Goal: Use online tool/utility: Utilize a website feature to perform a specific function

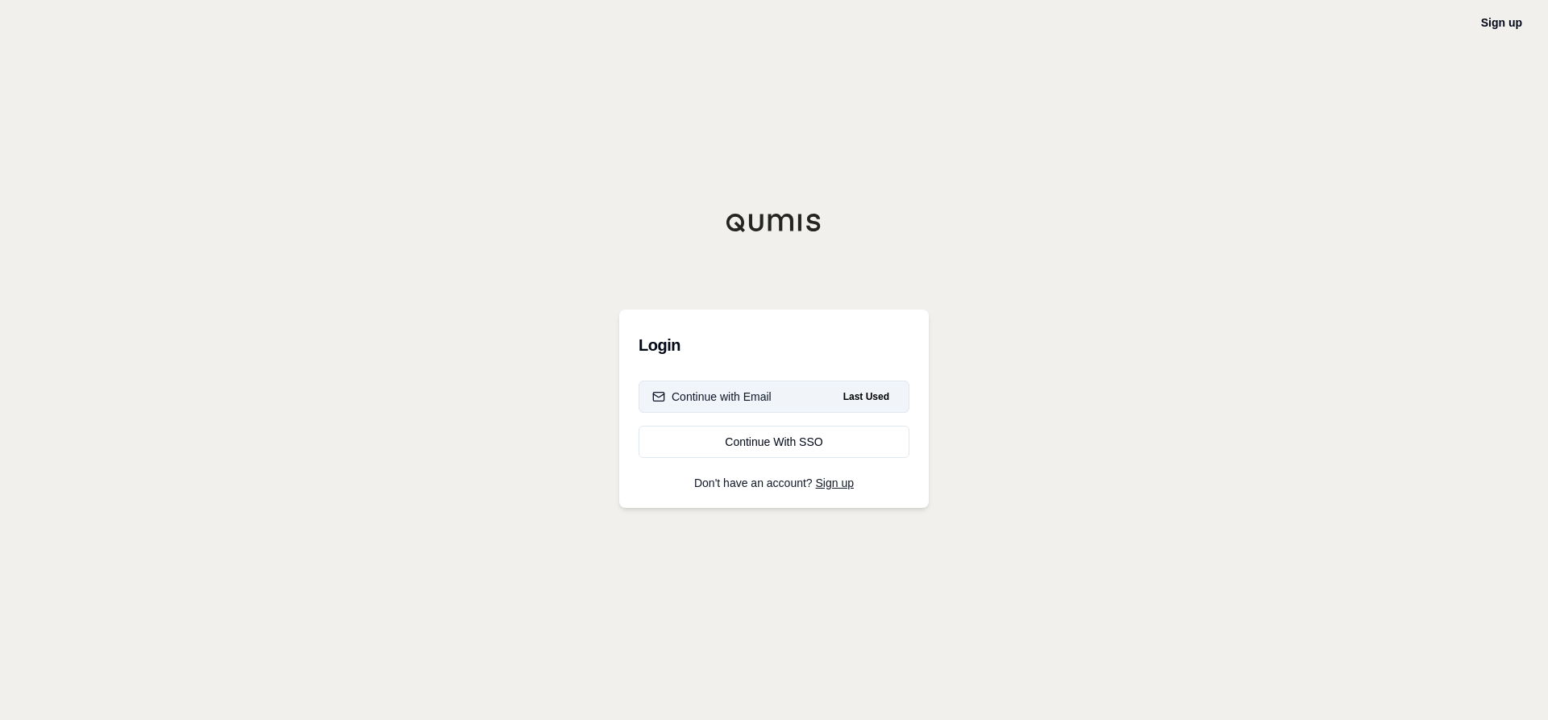
click at [747, 390] on div "Continue with Email" at bounding box center [711, 397] width 119 height 16
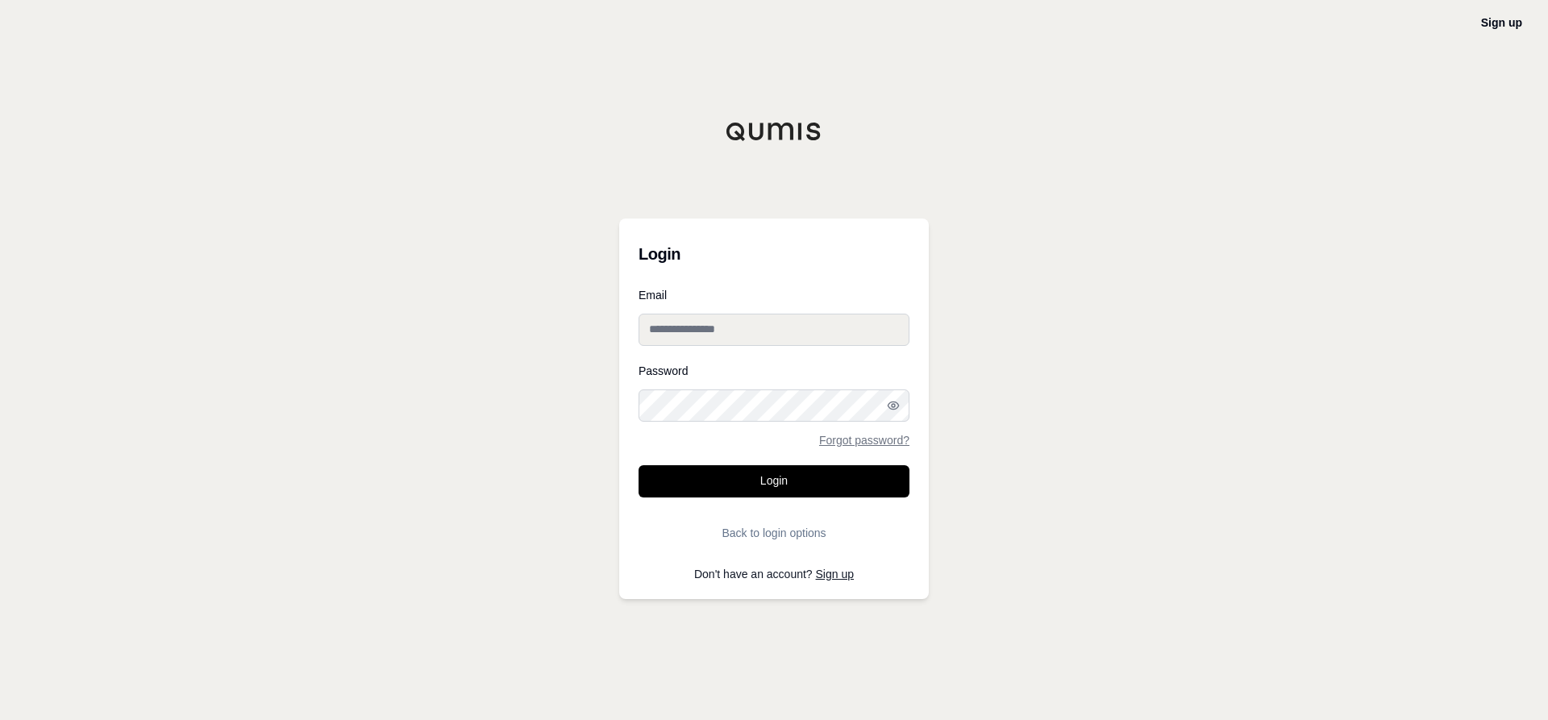
type input "**********"
click at [777, 483] on button "Login" at bounding box center [774, 481] width 271 height 32
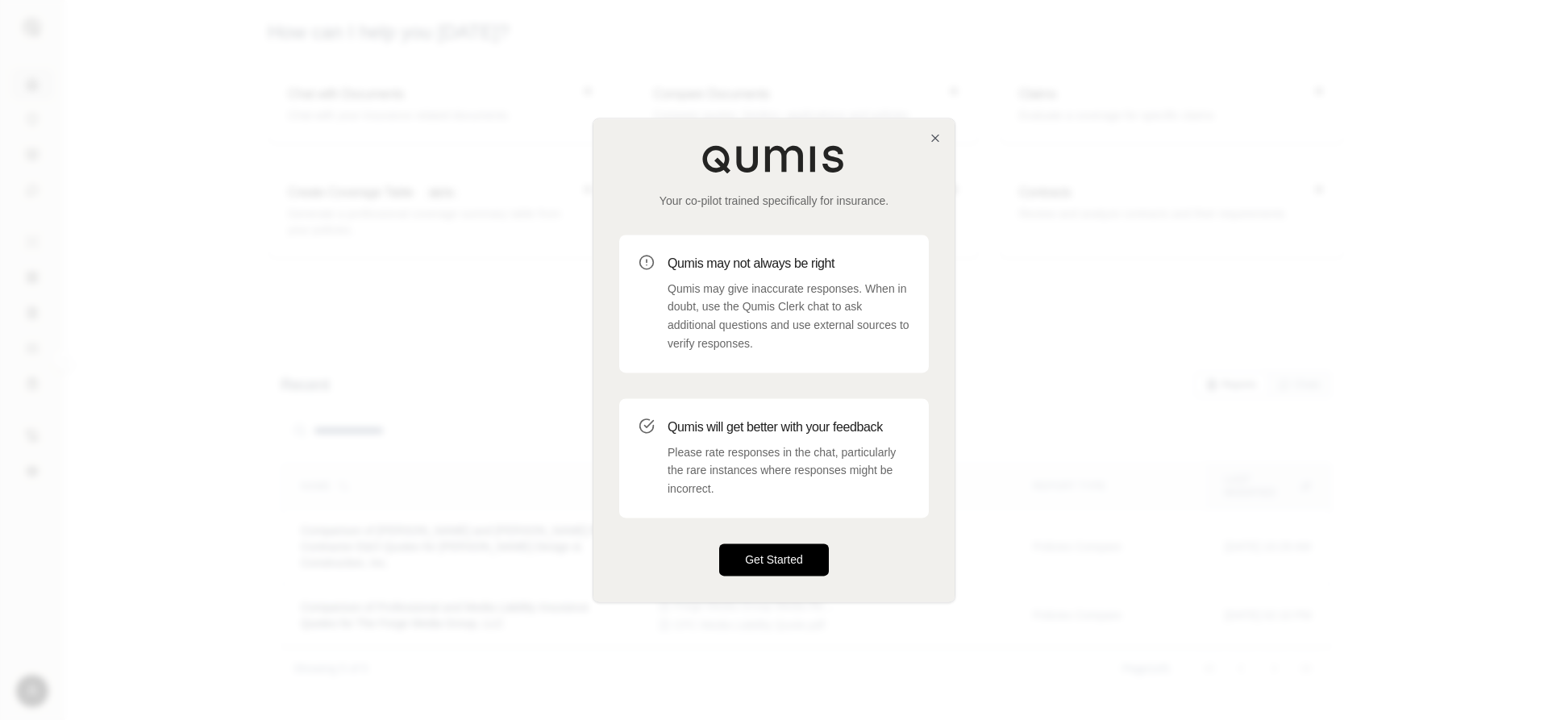
click at [777, 558] on button "Get Started" at bounding box center [774, 560] width 110 height 32
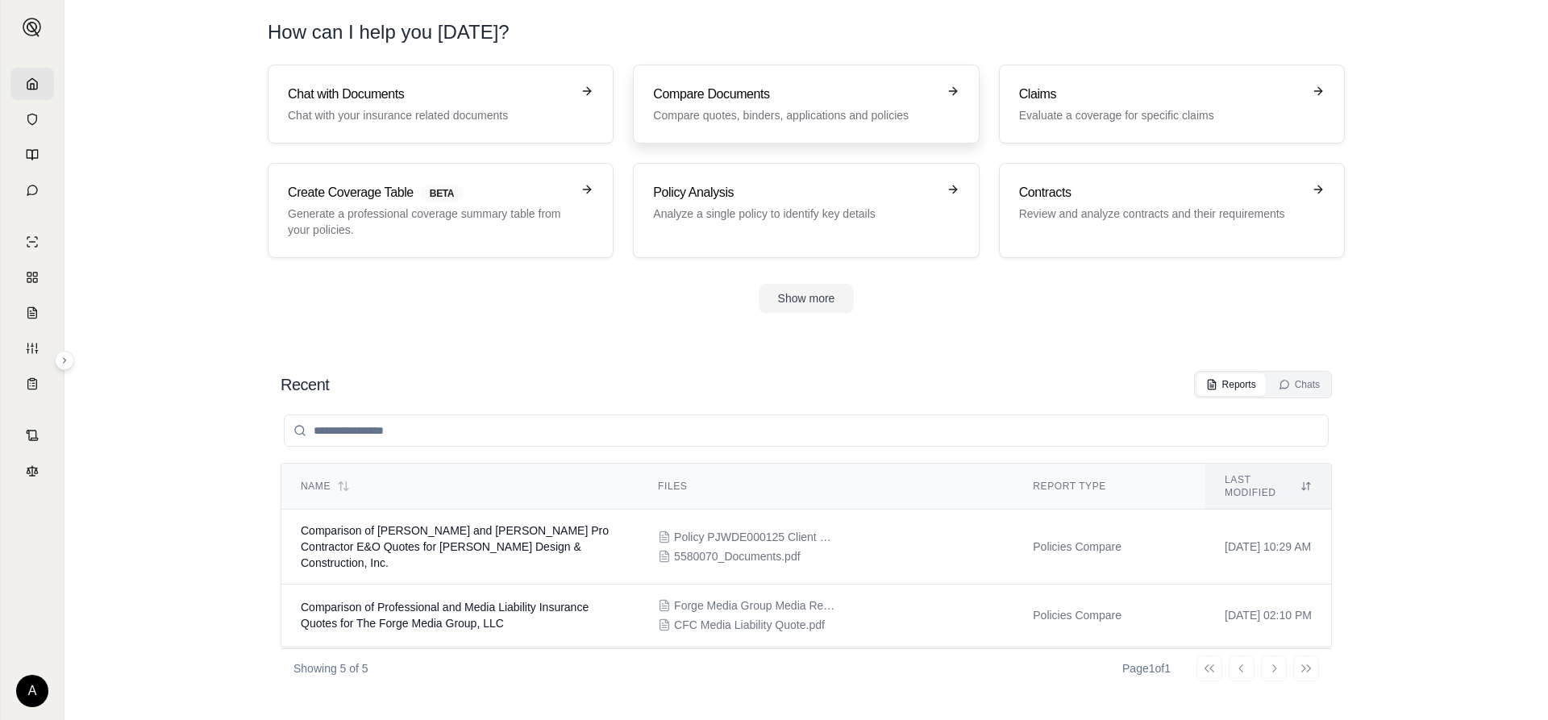
click at [761, 94] on h3 "Compare Documents" at bounding box center [794, 94] width 283 height 19
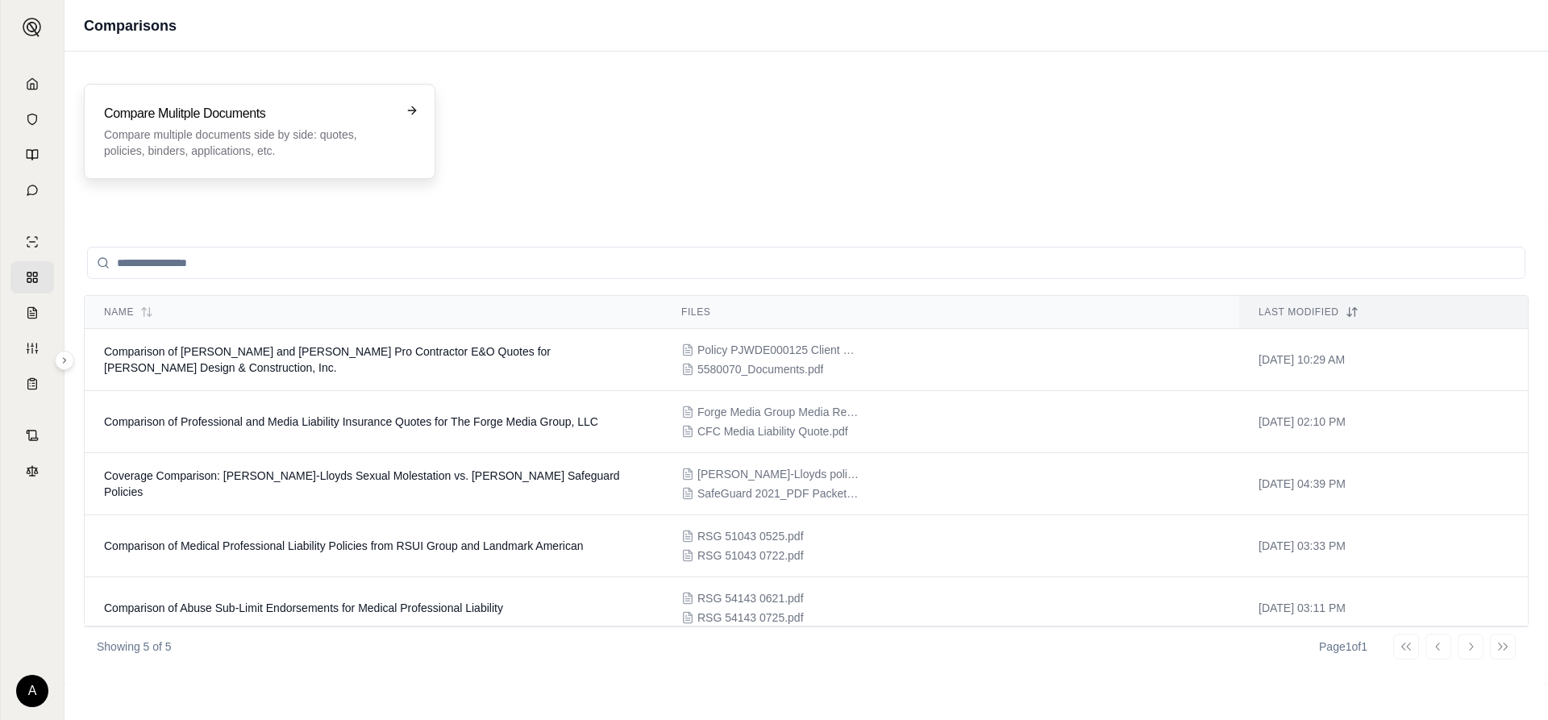
click at [410, 108] on icon at bounding box center [412, 110] width 13 height 13
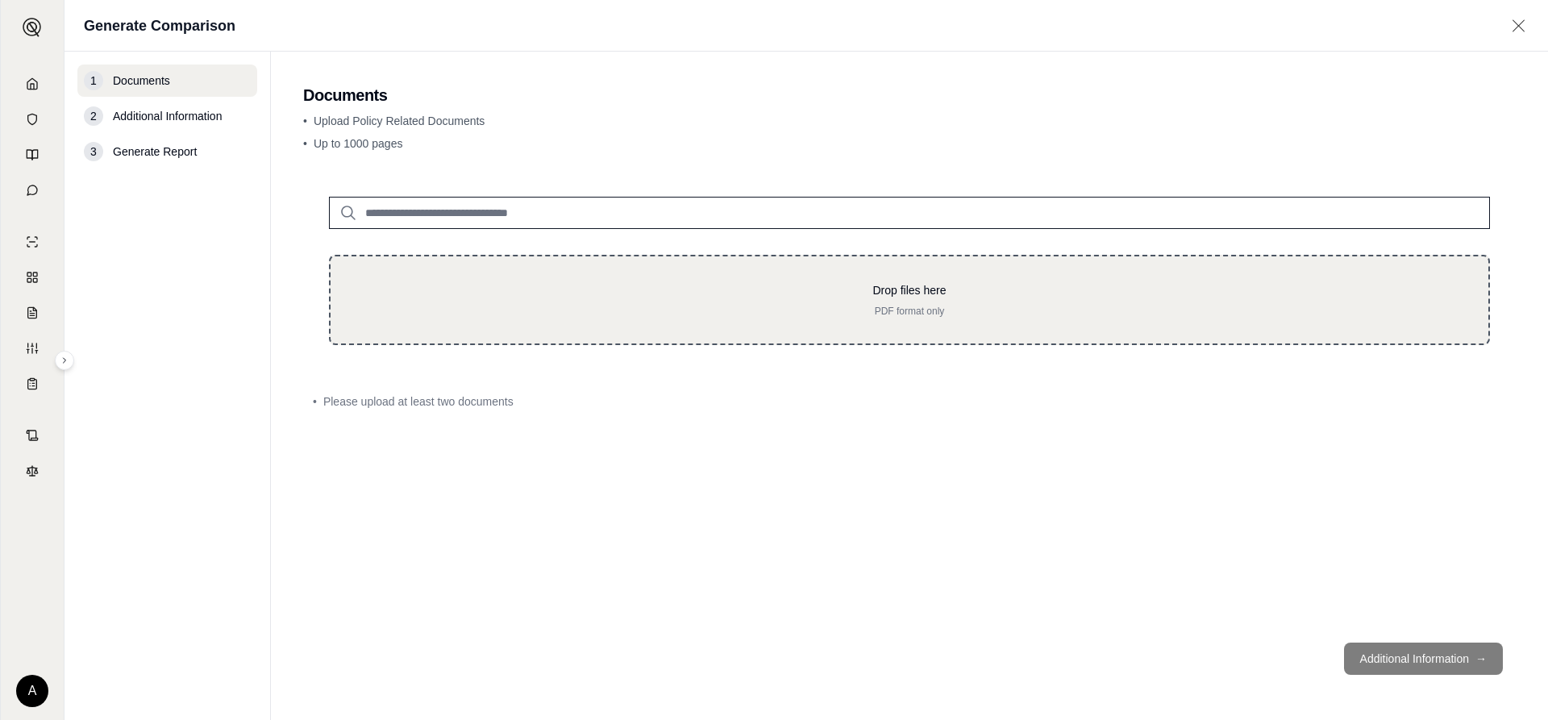
click at [575, 302] on div "Drop files here PDF format only" at bounding box center [909, 299] width 1106 height 35
type input "**********"
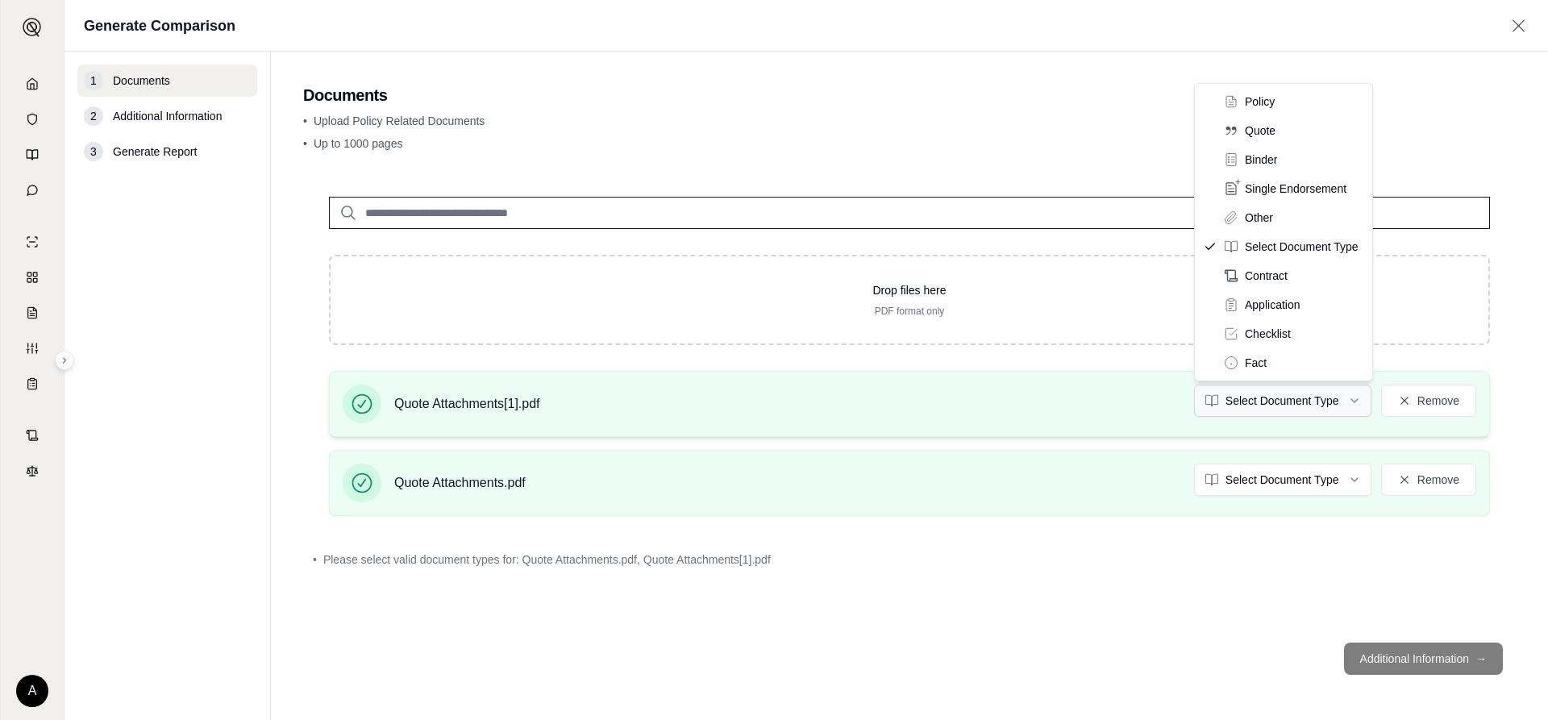
click at [1353, 397] on html "A Generate Comparison 1 Documents 2 Additional Information 3 Generate Report Do…" at bounding box center [774, 360] width 1548 height 720
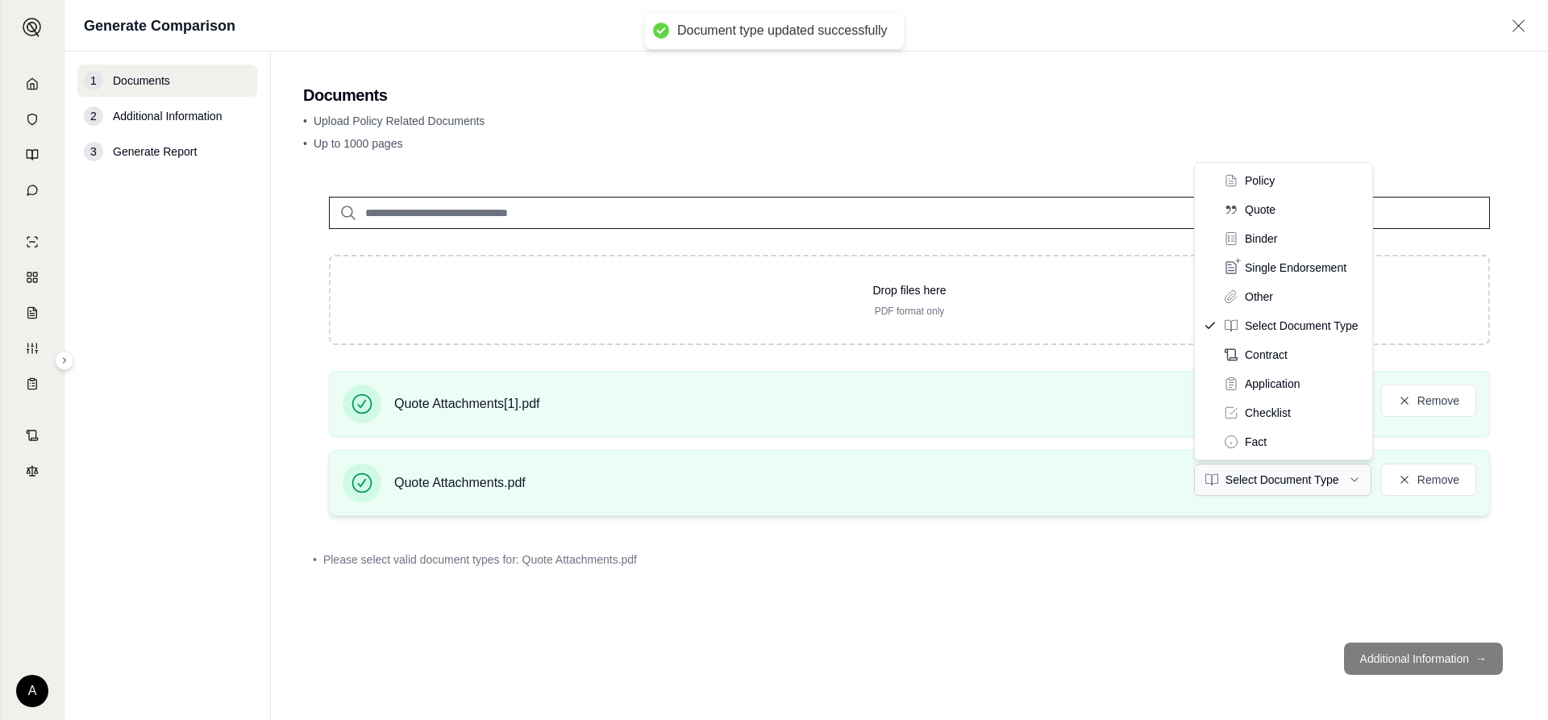
click at [1348, 477] on html "Document type updated successfully A Generate Comparison 1 Documents 2 Addition…" at bounding box center [774, 360] width 1548 height 720
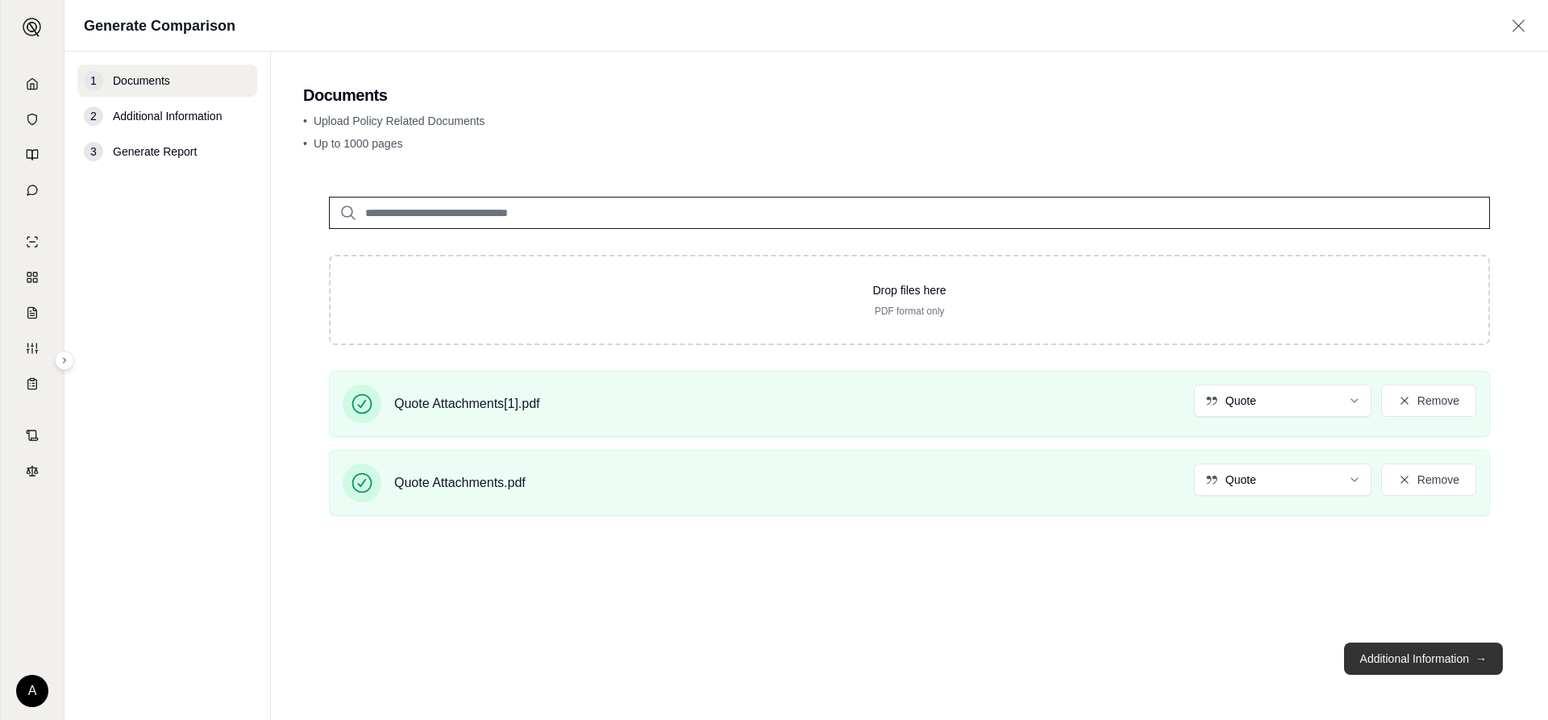
click at [1431, 656] on button "Additional Information →" at bounding box center [1423, 659] width 159 height 32
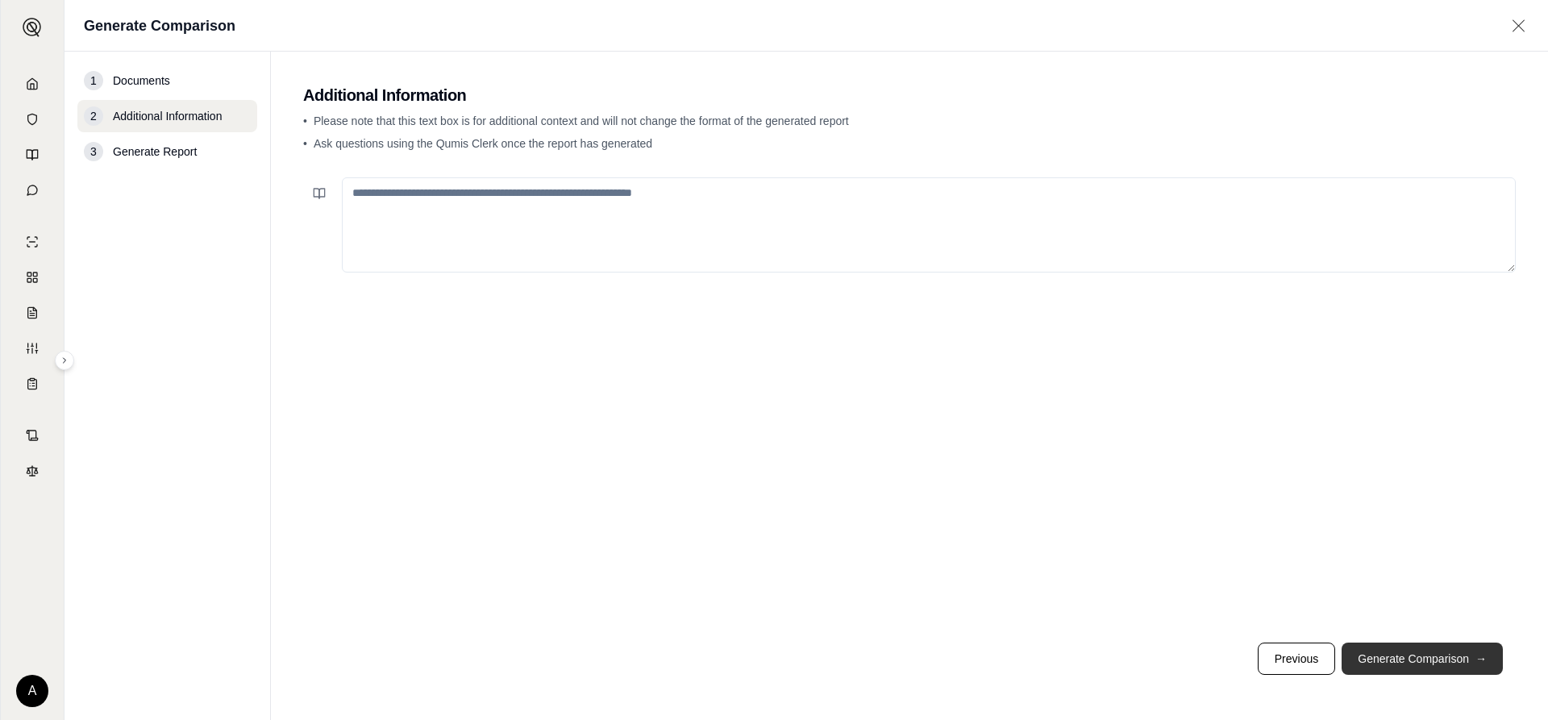
click at [1389, 645] on button "Generate Comparison →" at bounding box center [1422, 659] width 161 height 32
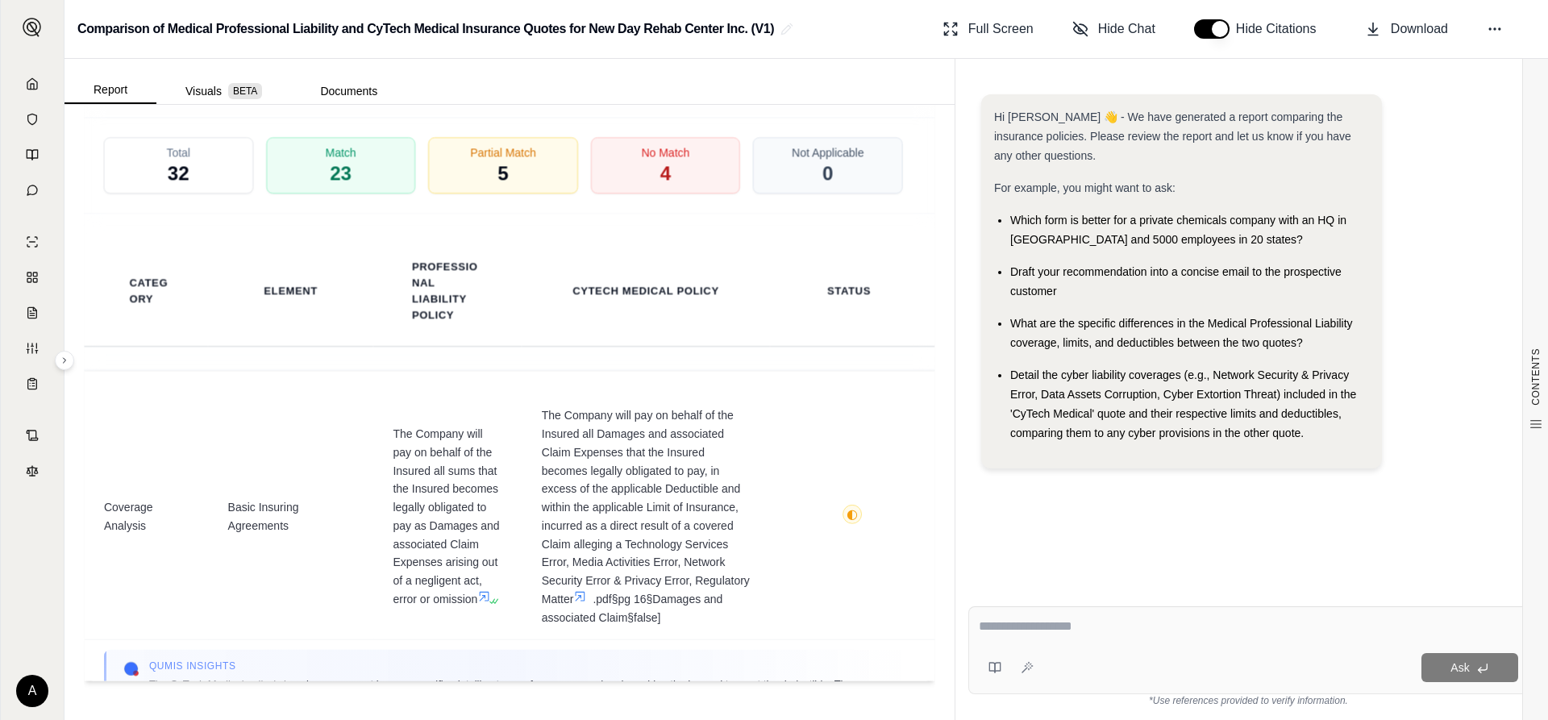
scroll to position [161, 0]
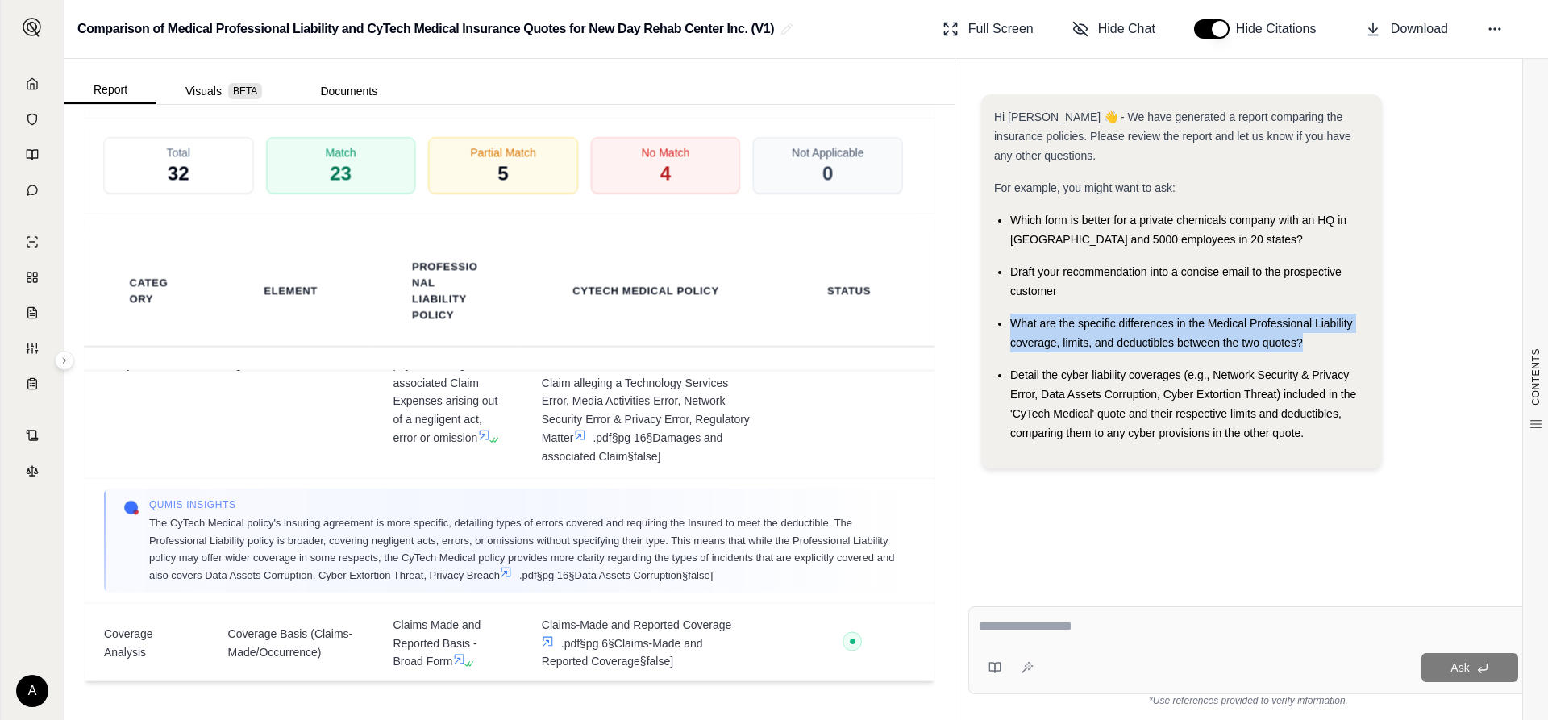
drag, startPoint x: 1310, startPoint y: 340, endPoint x: 1012, endPoint y: 323, distance: 298.9
click at [1012, 323] on div "What are the specific differences in the Medical Professional Liability coverag…" at bounding box center [1189, 333] width 359 height 39
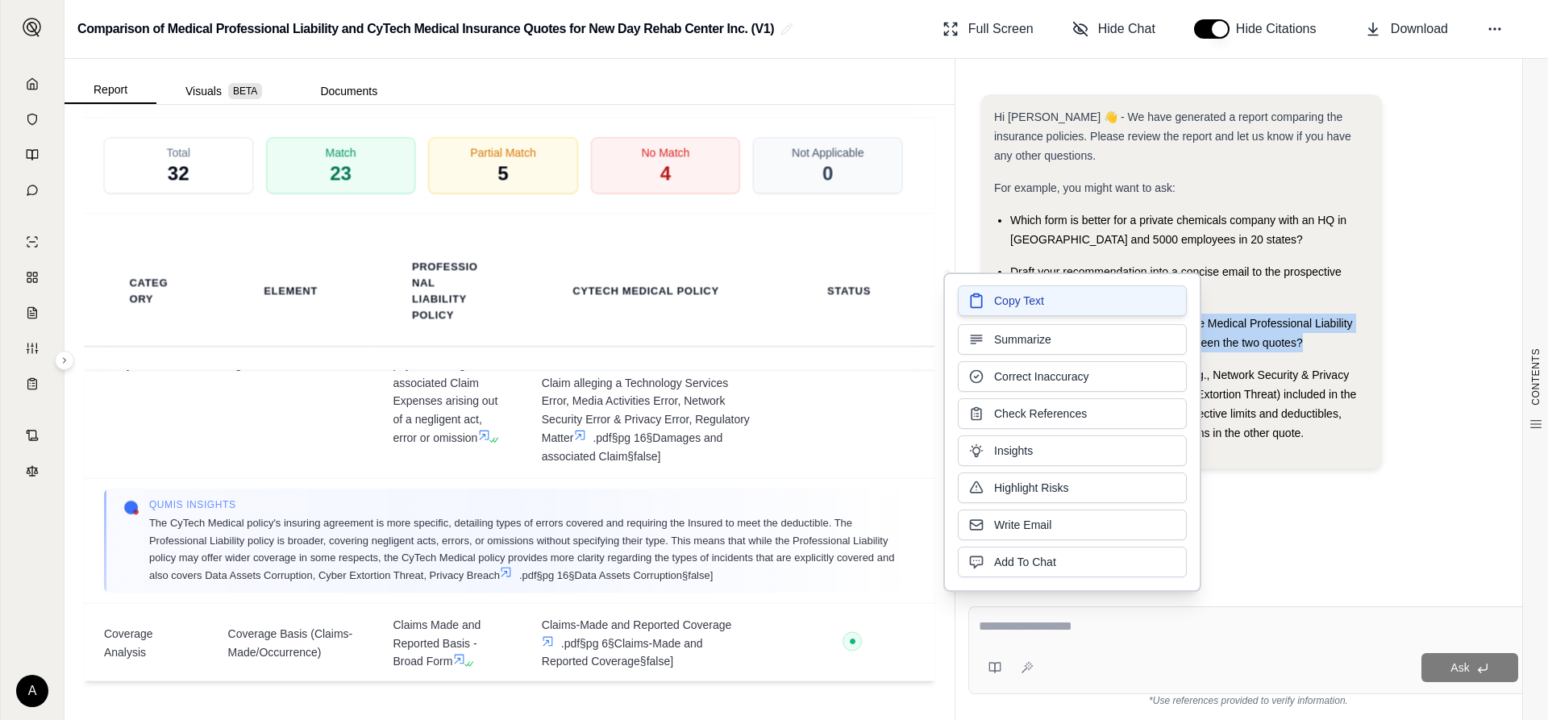
click at [1065, 302] on button "Copy Text" at bounding box center [1072, 300] width 229 height 31
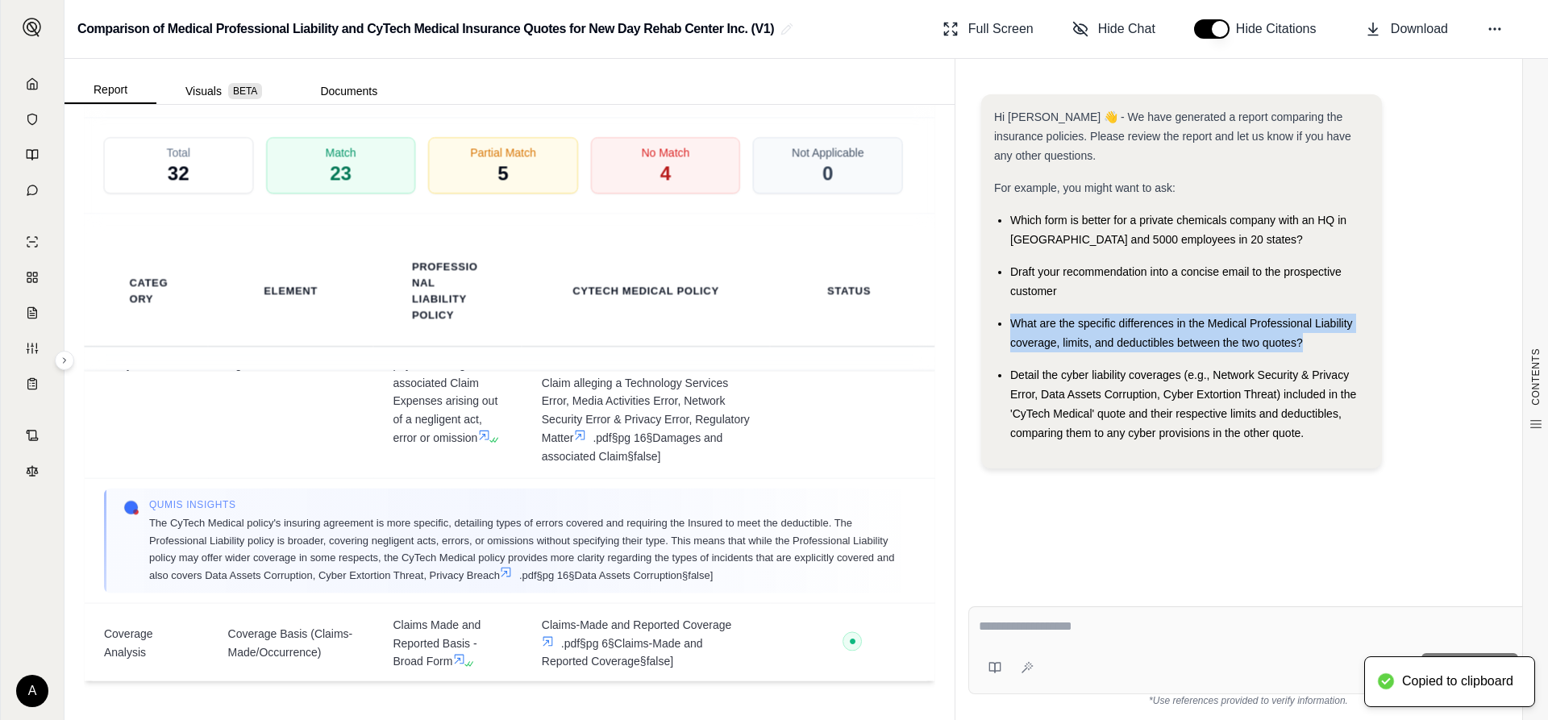
click at [1077, 635] on textarea at bounding box center [1248, 626] width 539 height 19
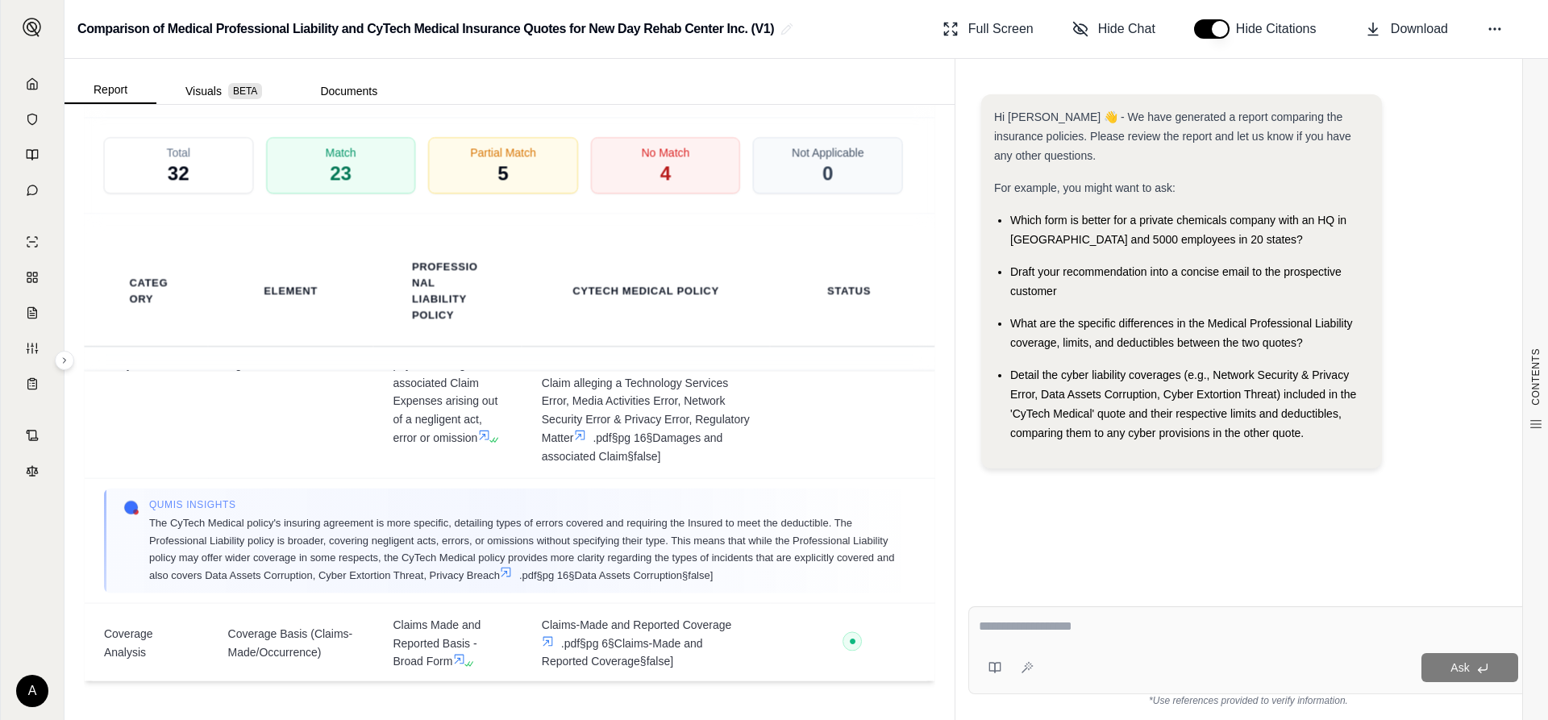
paste textarea "**********"
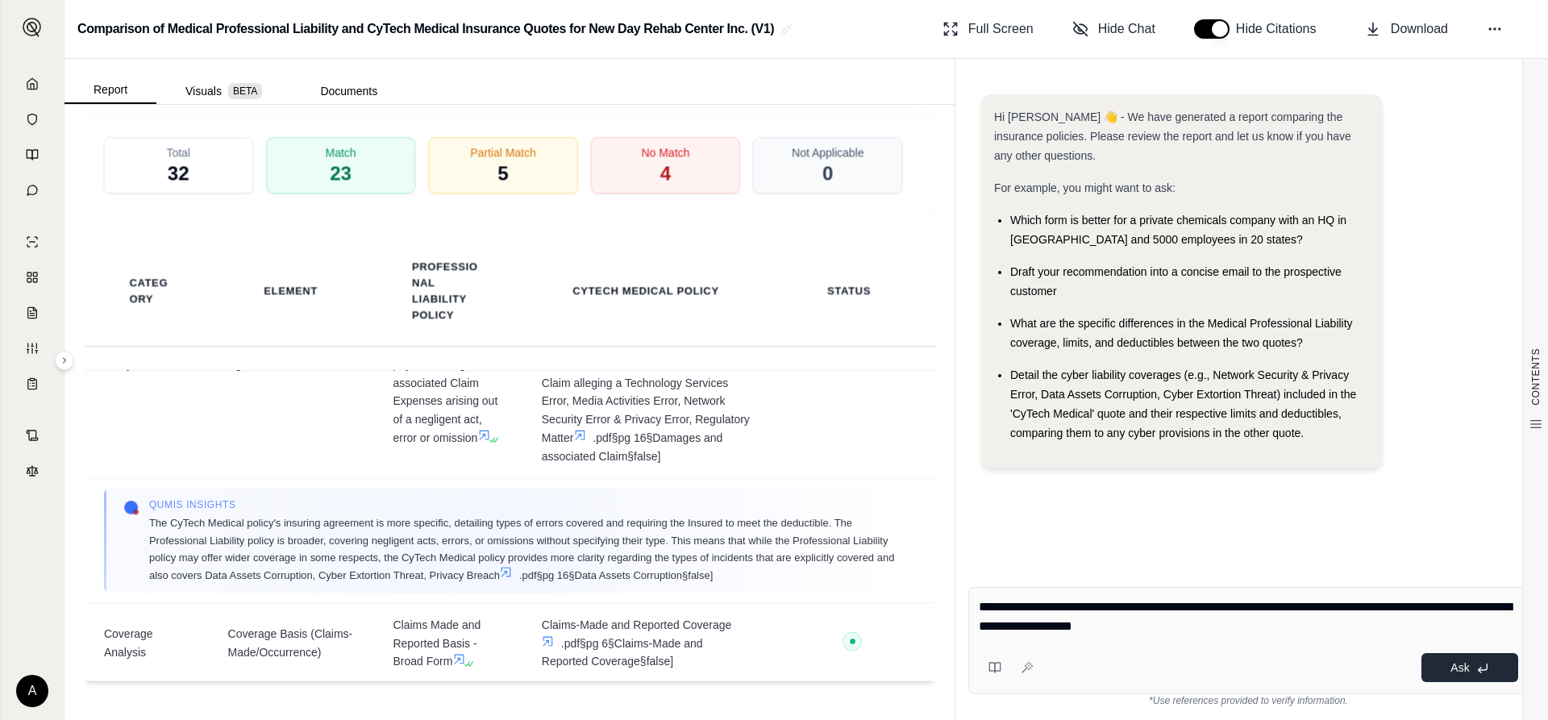
type textarea "**********"
click at [1456, 669] on span "Ask" at bounding box center [1460, 667] width 19 height 13
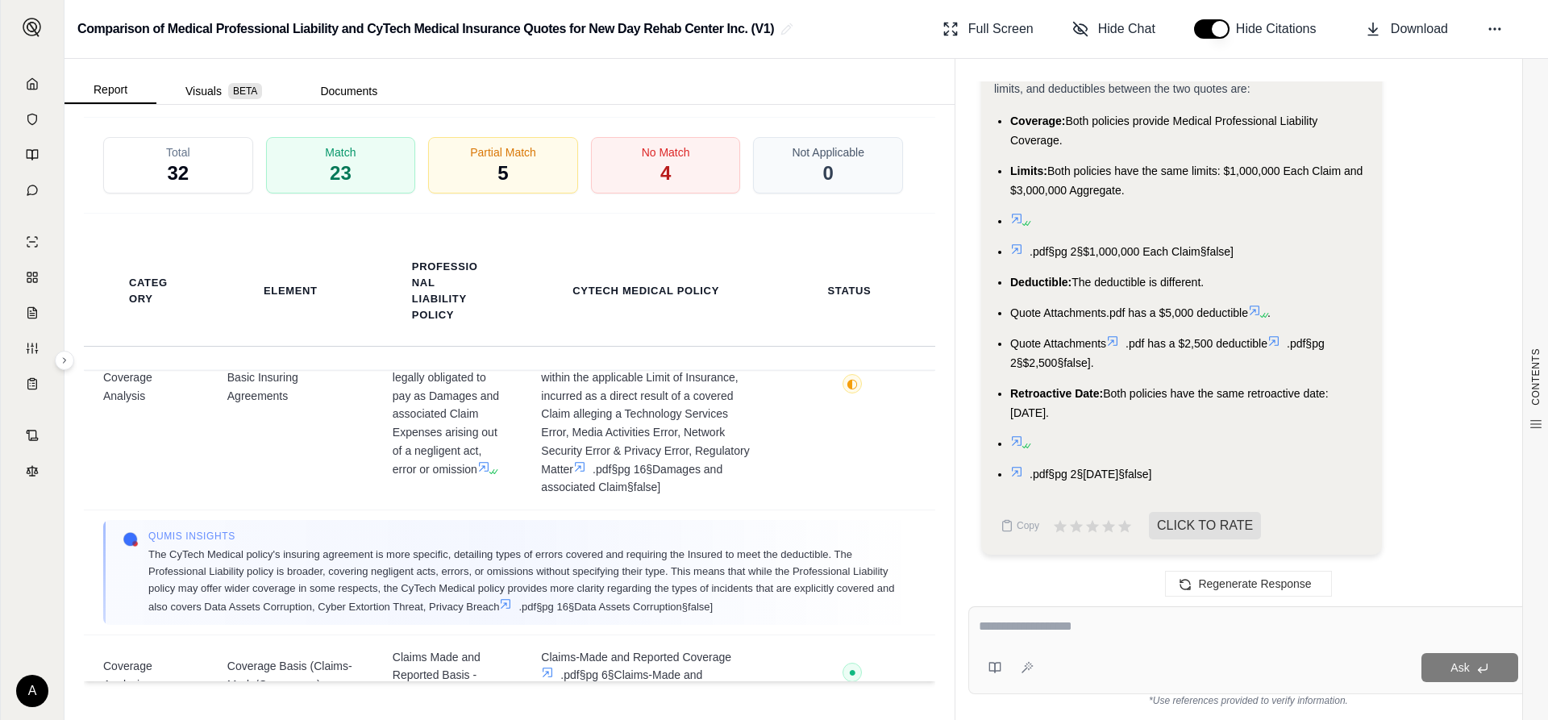
scroll to position [0, 0]
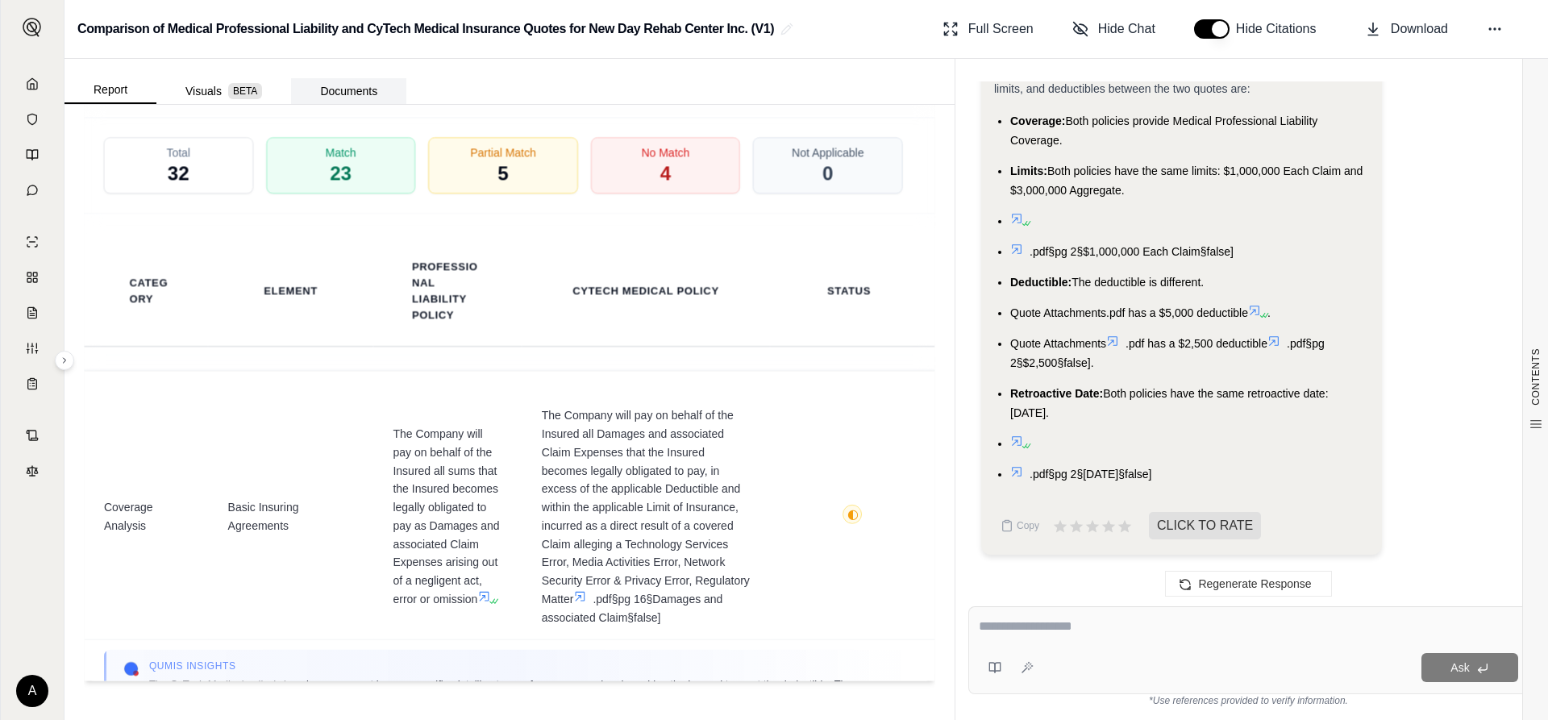
click at [354, 93] on button "Documents" at bounding box center [348, 91] width 115 height 26
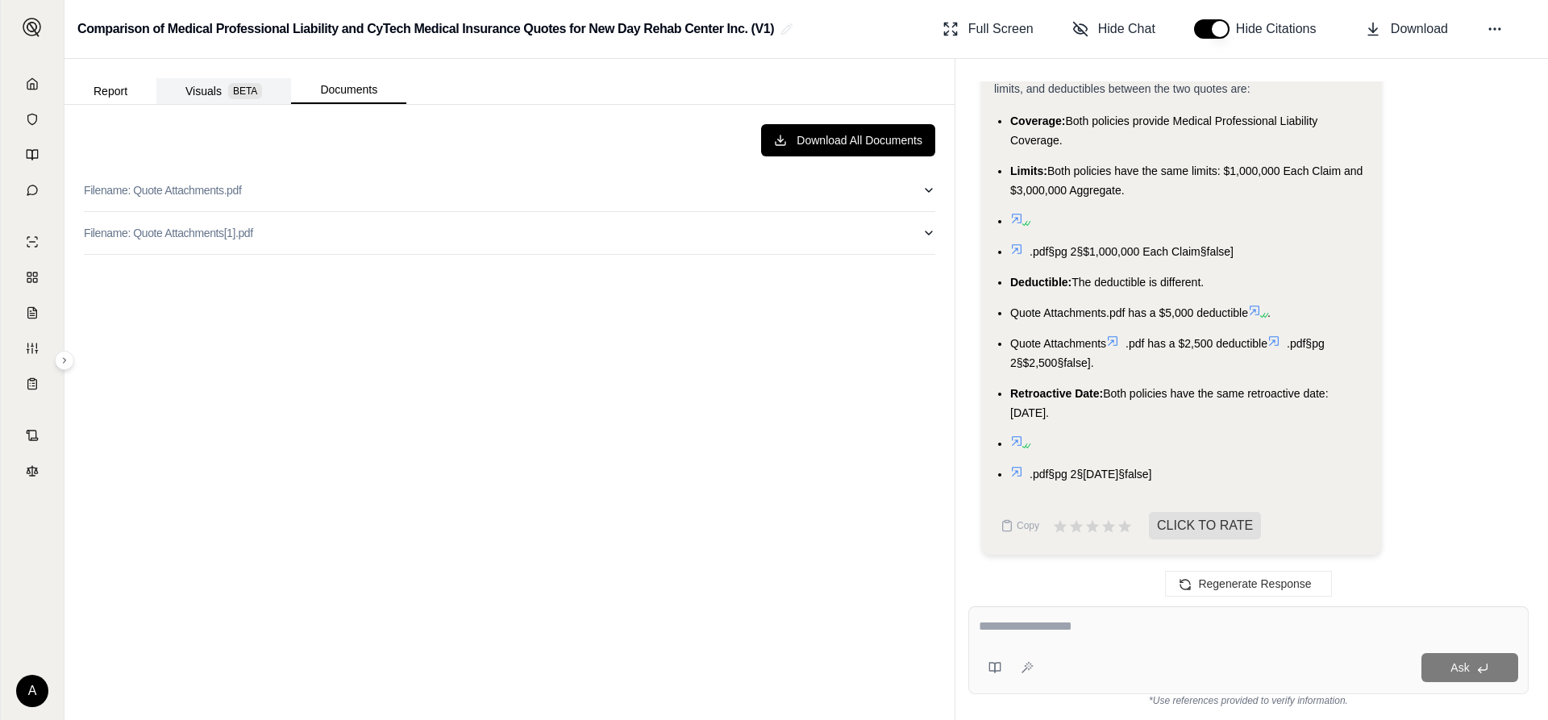
click at [210, 85] on button "Visuals BETA" at bounding box center [223, 91] width 135 height 26
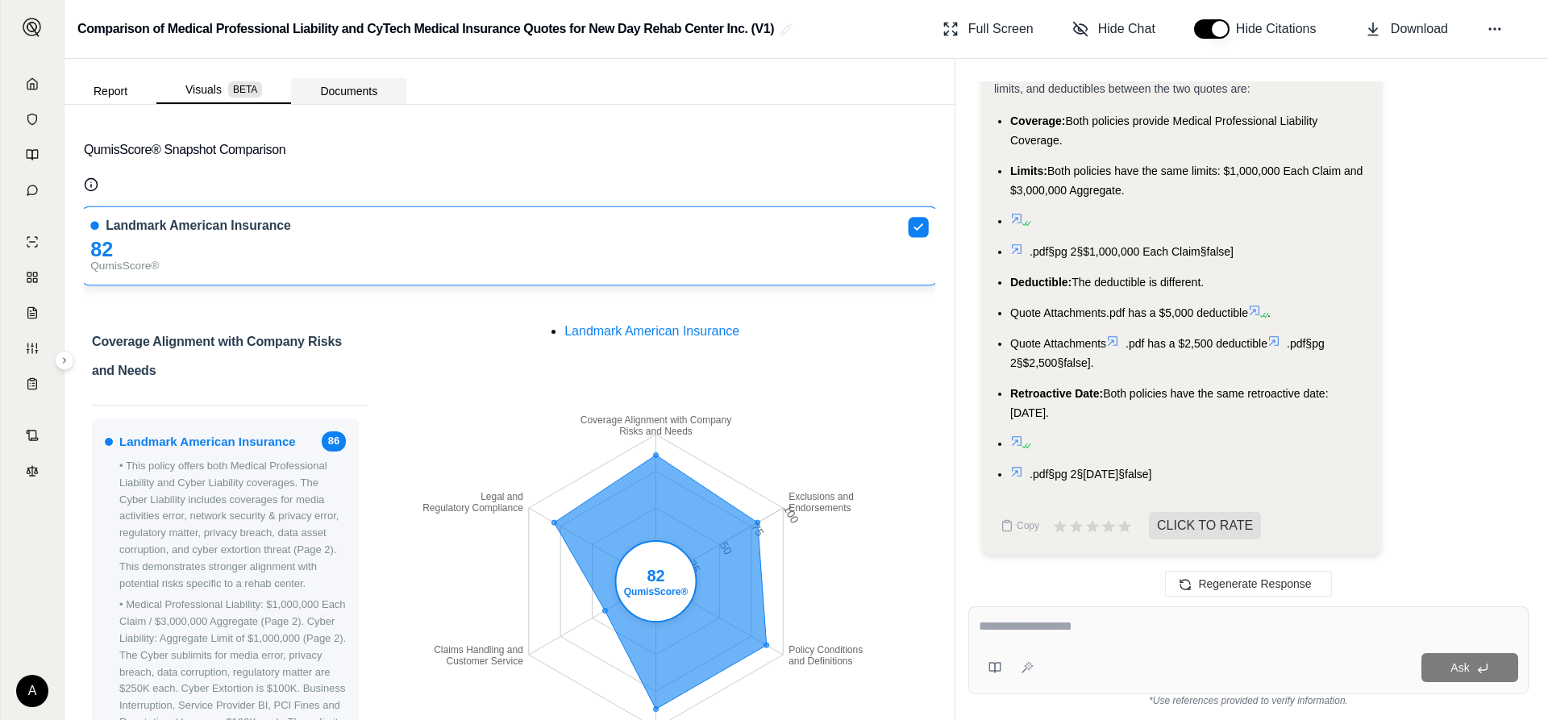
click at [356, 90] on button "Documents" at bounding box center [348, 91] width 115 height 26
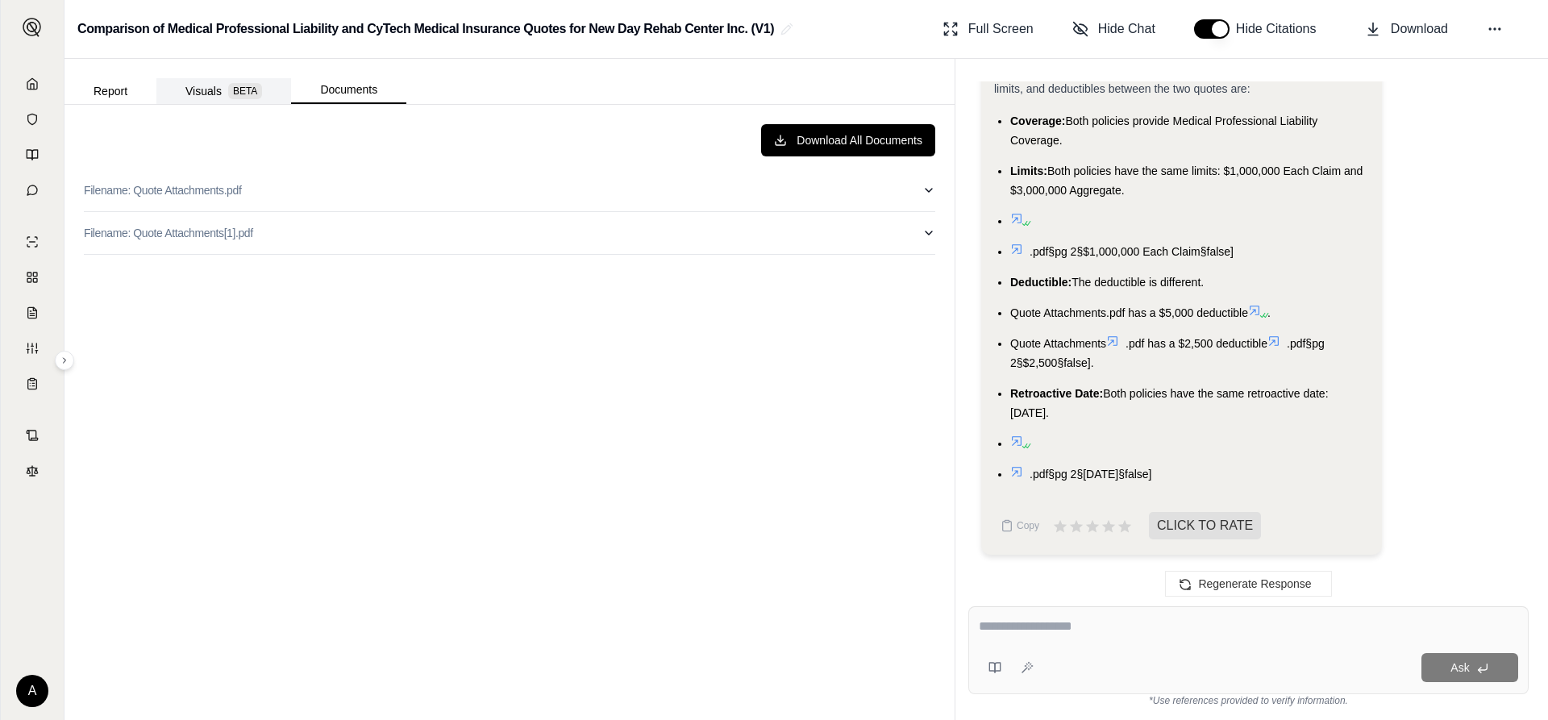
click at [204, 87] on button "Visuals BETA" at bounding box center [223, 91] width 135 height 26
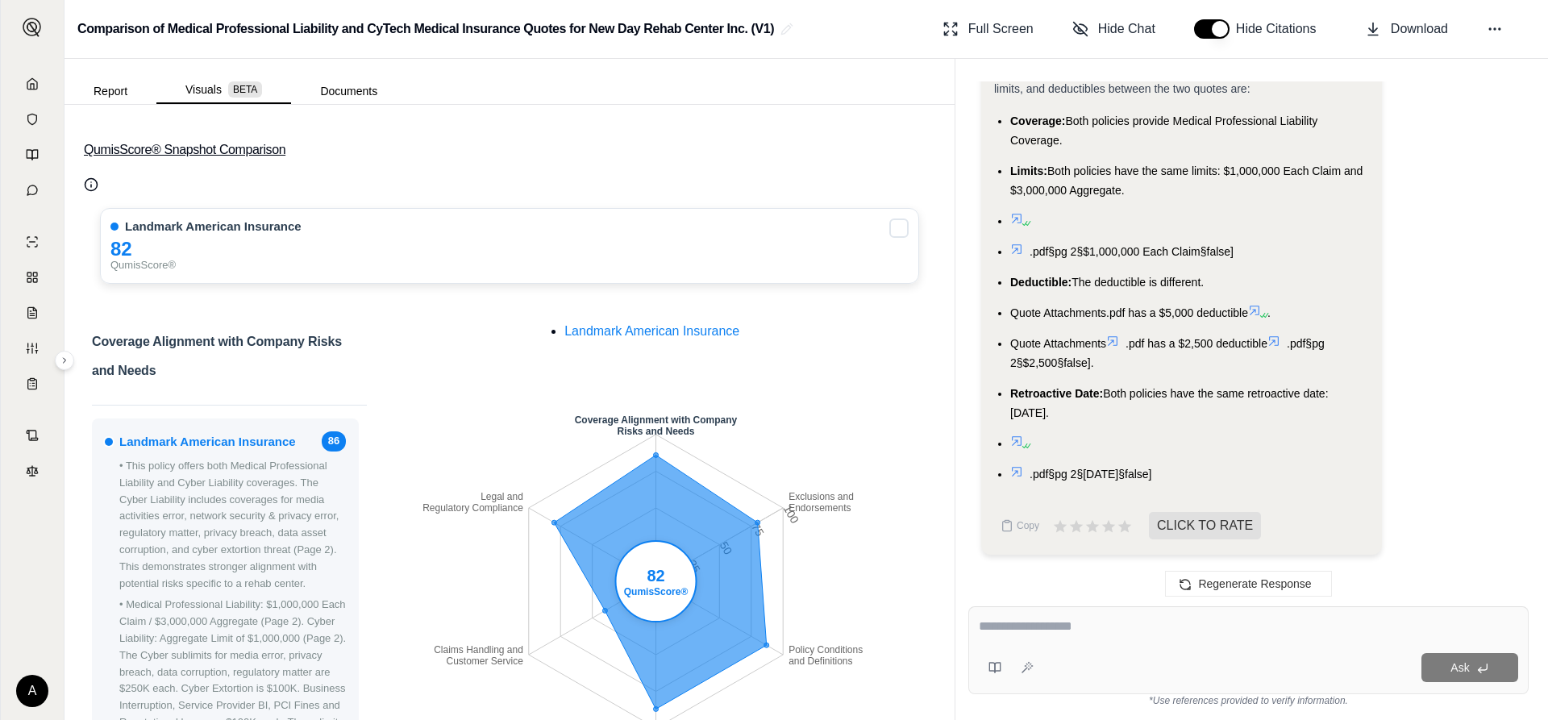
click at [673, 158] on button "QumisScore® Snapshot Comparison" at bounding box center [510, 150] width 852 height 52
click at [106, 85] on button "Report" at bounding box center [111, 91] width 92 height 26
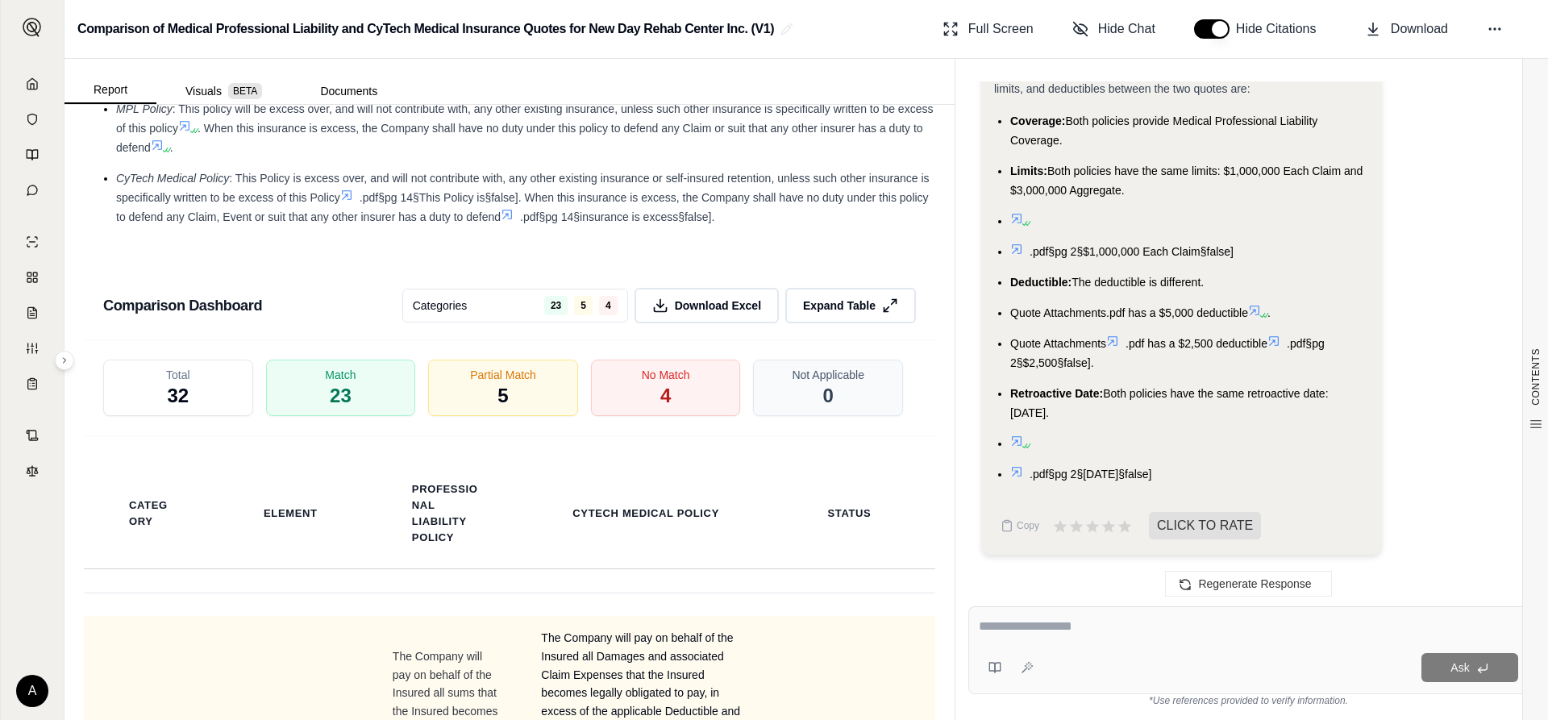
scroll to position [3784, 0]
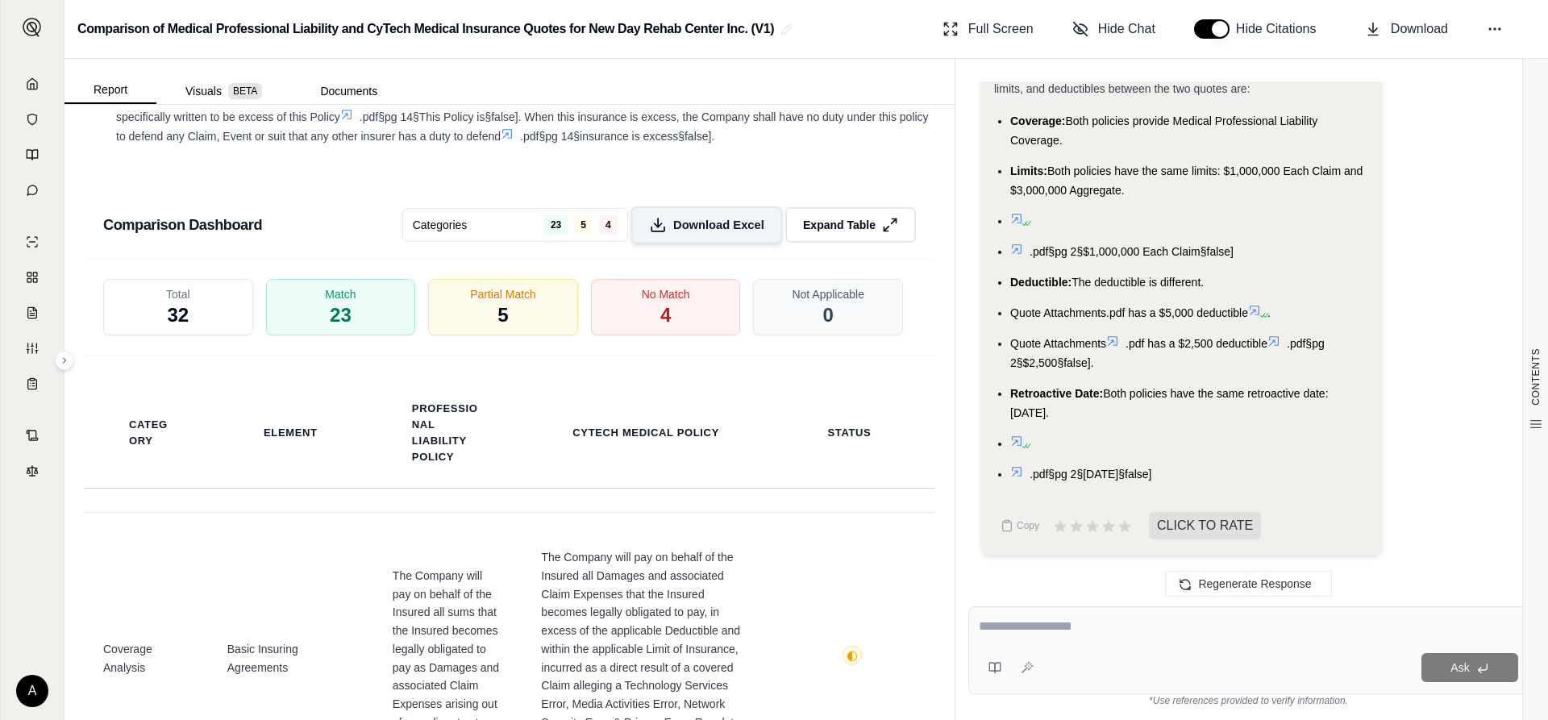
click at [709, 233] on span "Download Excel" at bounding box center [718, 224] width 91 height 17
click at [706, 233] on span "Download Excel" at bounding box center [718, 224] width 91 height 17
